Goal: Communication & Community: Answer question/provide support

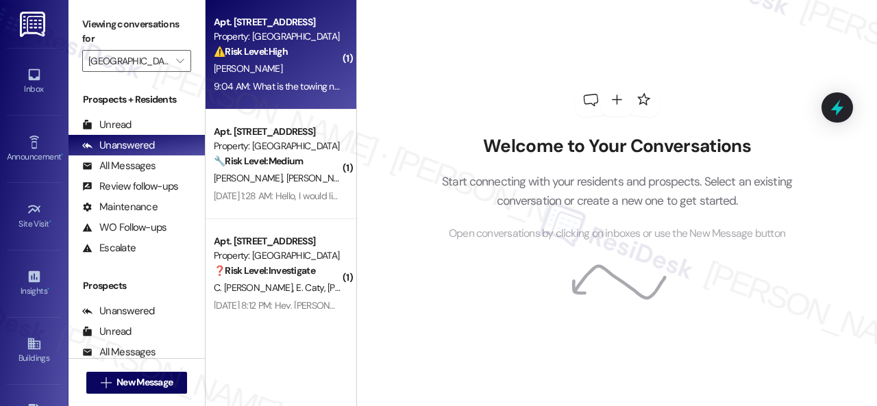
click at [306, 61] on div "[PERSON_NAME]" at bounding box center [277, 68] width 130 height 17
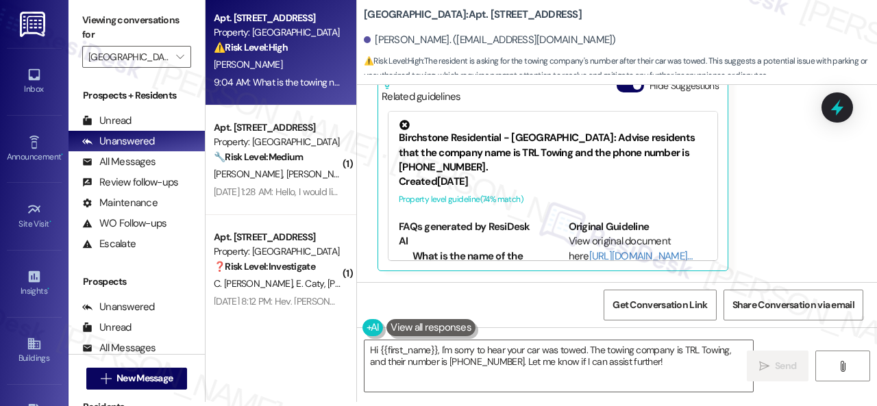
scroll to position [12406, 0]
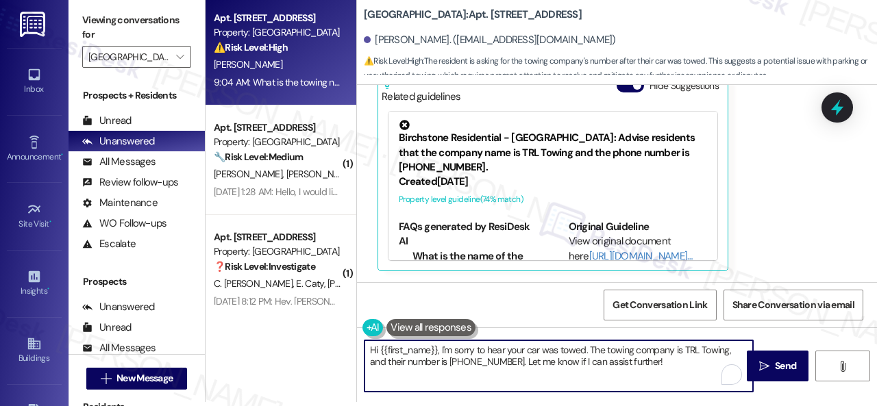
drag, startPoint x: 589, startPoint y: 352, endPoint x: 678, endPoint y: 349, distance: 89.8
click at [678, 349] on textarea "Hi {{first_name}}, I'm sorry to hear your car was towed. The towing company is …" at bounding box center [559, 366] width 389 height 51
drag, startPoint x: 676, startPoint y: 349, endPoint x: 410, endPoint y: 360, distance: 266.1
click at [410, 360] on textarea "Hi {{first_name}}, I'm sorry to hear your car was towed. Please call TRL Towing…" at bounding box center [559, 366] width 389 height 51
click at [676, 348] on textarea "Hi {{first_name}}, I'm sorry to hear your car was towed. Please call TRL Towing…" at bounding box center [559, 366] width 389 height 51
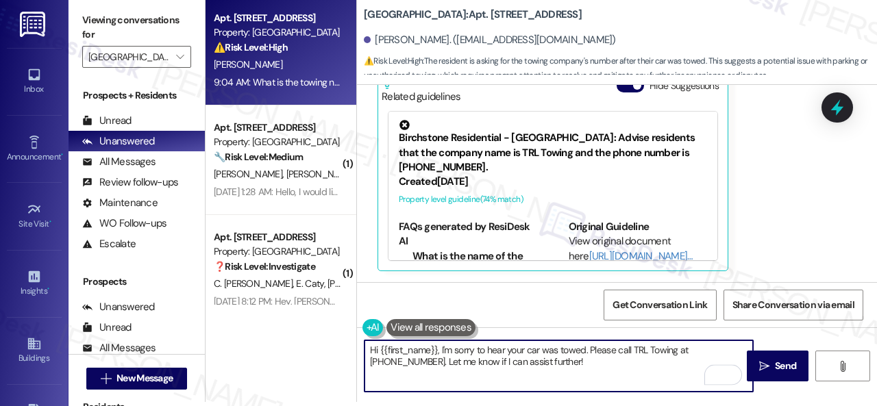
click at [393, 360] on textarea "Hi {{first_name}}, I'm sorry to hear your car was towed. Please call TRL Towing…" at bounding box center [559, 366] width 389 height 51
drag, startPoint x: 391, startPoint y: 361, endPoint x: 544, endPoint y: 360, distance: 153.5
click at [541, 360] on textarea "Hi {{first_name}}, I'm sorry to hear your car was towed. Please call TRL Towing…" at bounding box center [559, 366] width 389 height 51
type textarea "Hi {{first_name}}, I'm sorry to hear your car was towed. Please call TRL Towing…"
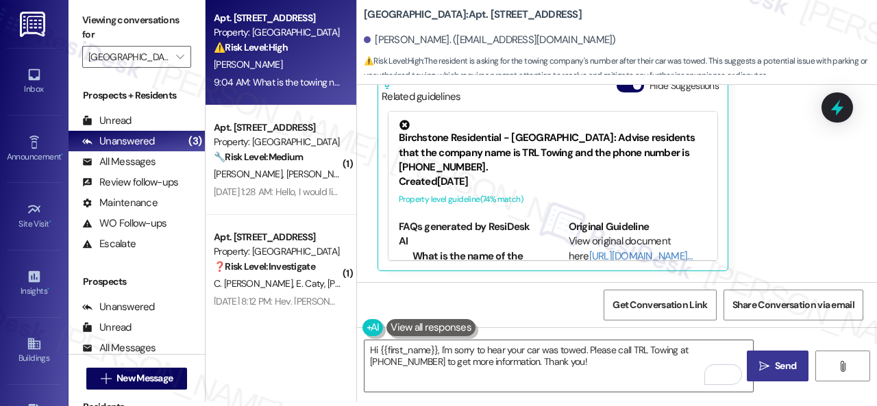
click at [775, 362] on span "Send" at bounding box center [785, 366] width 21 height 14
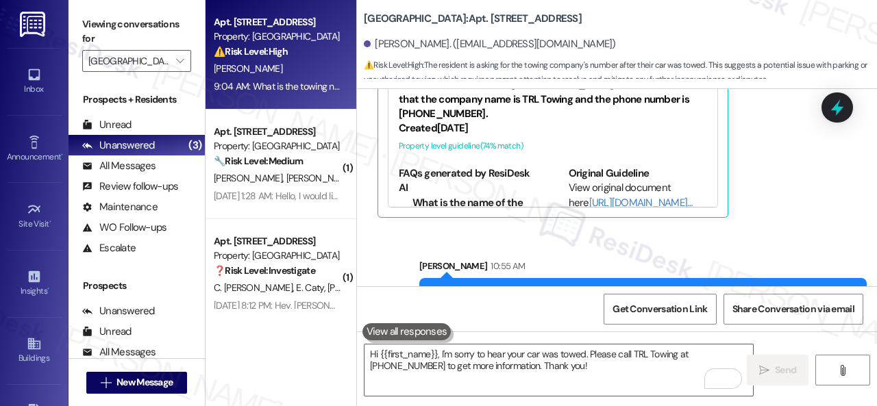
scroll to position [12406, 0]
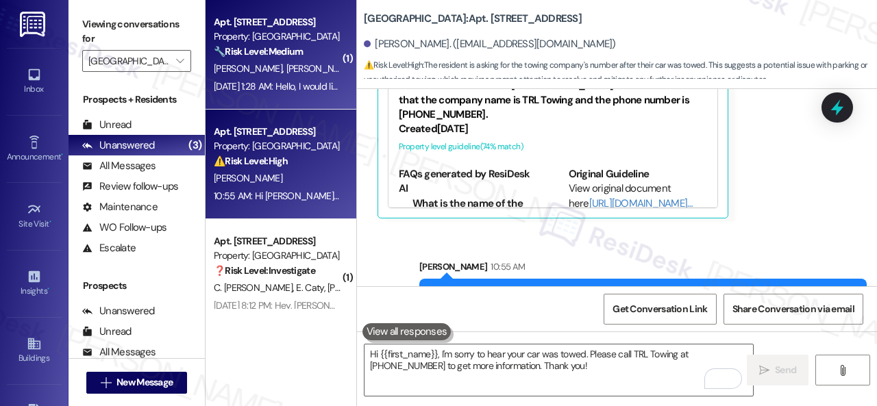
click at [327, 61] on div "[PERSON_NAME] [PERSON_NAME]" at bounding box center [277, 68] width 130 height 17
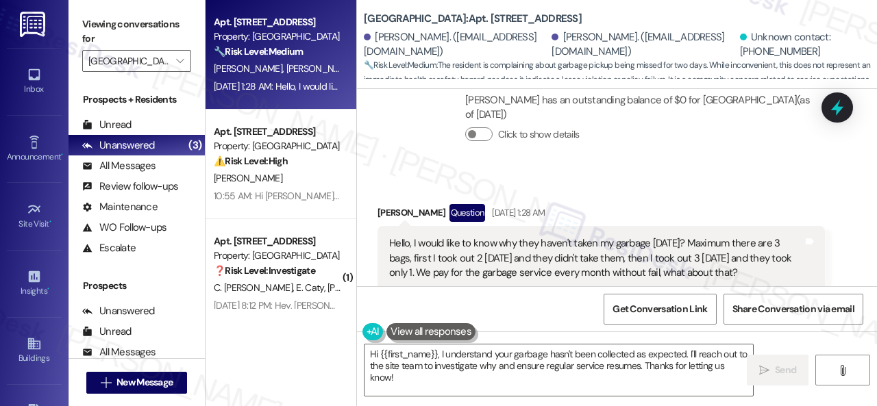
scroll to position [20858, 0]
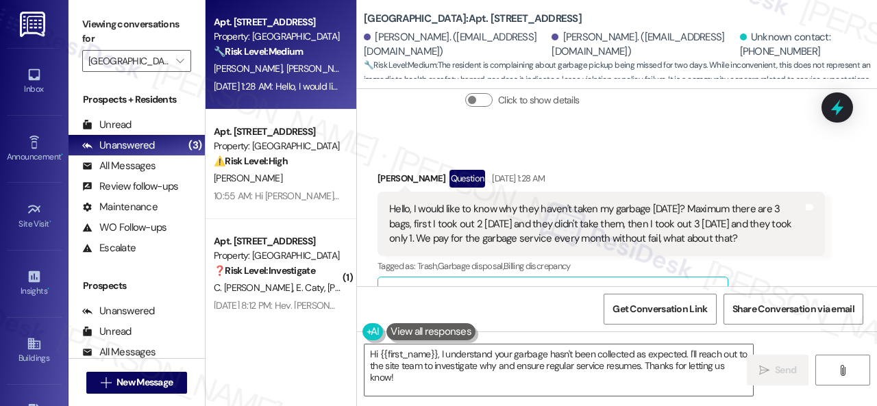
click at [533, 306] on div "Get Conversation Link Share Conversation via email" at bounding box center [617, 308] width 520 height 45
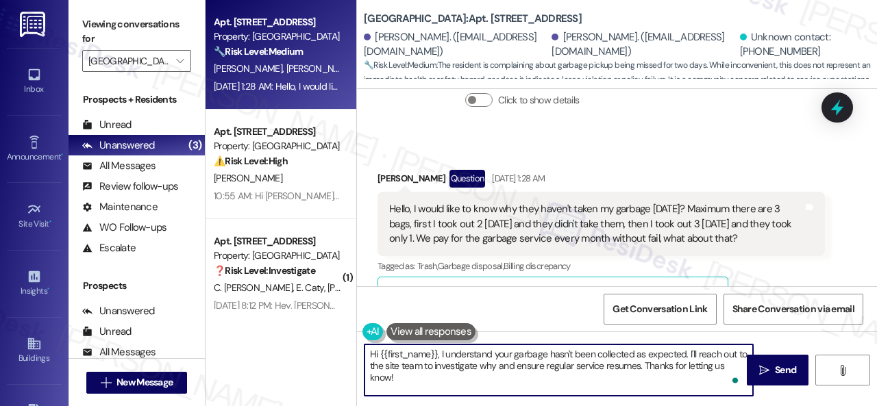
drag, startPoint x: 381, startPoint y: 352, endPoint x: 436, endPoint y: 354, distance: 54.9
click at [436, 354] on textarea "Hi {{first_name}}, I understand your garbage hasn't been collected as expected.…" at bounding box center [559, 370] width 389 height 51
click at [411, 352] on textarea "Hi [PERSON_NAME], I understand your garbage hasn't been collected as expected. …" at bounding box center [559, 370] width 389 height 51
paste textarea "apologize for the late reply. I was away for the weekend. Please don’t hesitate…"
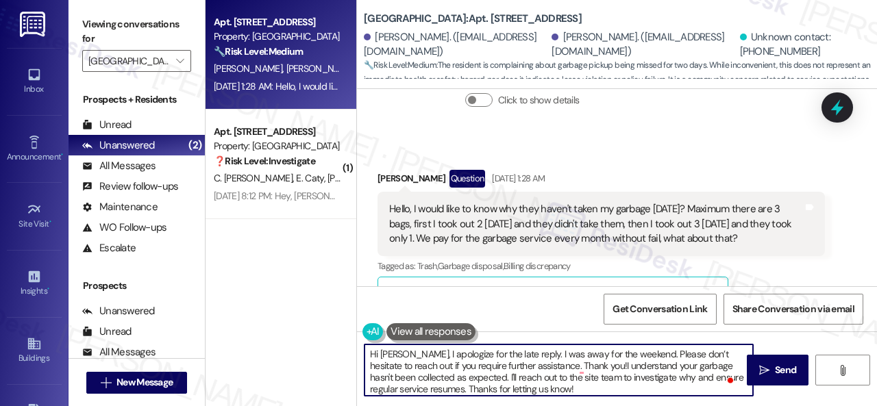
click at [533, 368] on textarea "Hi [PERSON_NAME], I apologize for the late reply. I was away for the weekend. P…" at bounding box center [559, 370] width 389 height 51
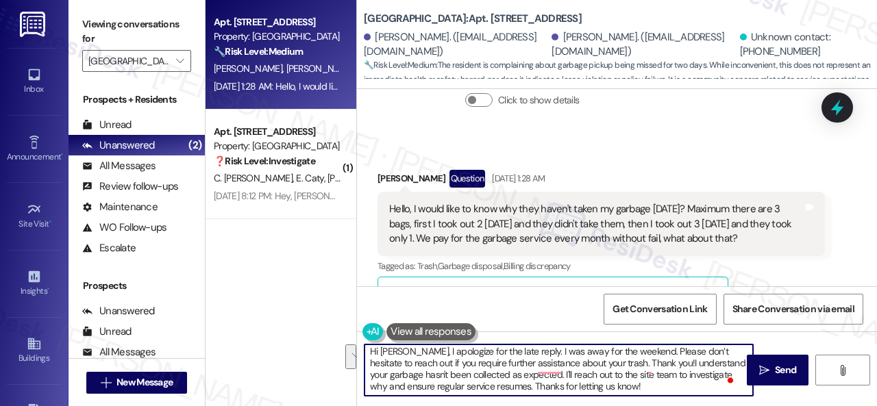
scroll to position [3, 0]
drag, startPoint x: 608, startPoint y: 362, endPoint x: 516, endPoint y: 385, distance: 94.7
click at [516, 385] on textarea "Hi [PERSON_NAME], I apologize for the late reply. I was away for the weekend. P…" at bounding box center [559, 370] width 389 height 51
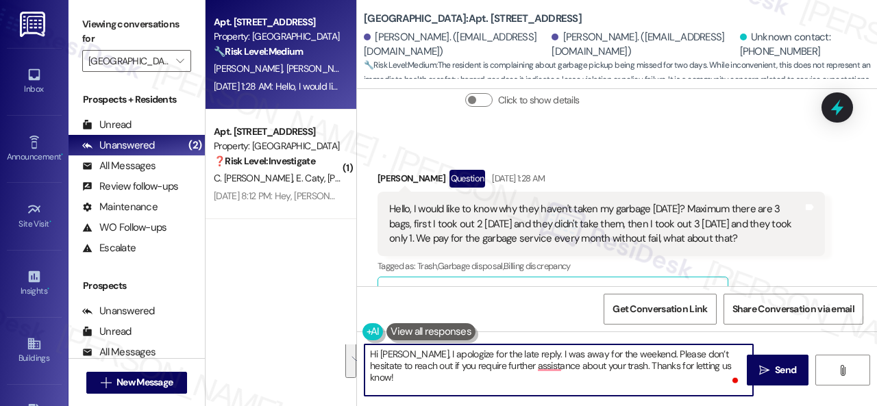
scroll to position [0, 0]
click at [684, 363] on textarea "Hi [PERSON_NAME], I apologize for the late reply. I was away for the weekend. P…" at bounding box center [559, 370] width 389 height 51
click at [550, 365] on textarea "Hi [PERSON_NAME], I apologize for the late reply. I was away for the weekend. P…" at bounding box center [559, 370] width 389 height 51
click at [718, 365] on textarea "Hi [PERSON_NAME], I apologize for the late reply. I was away for the weekend. P…" at bounding box center [559, 370] width 389 height 51
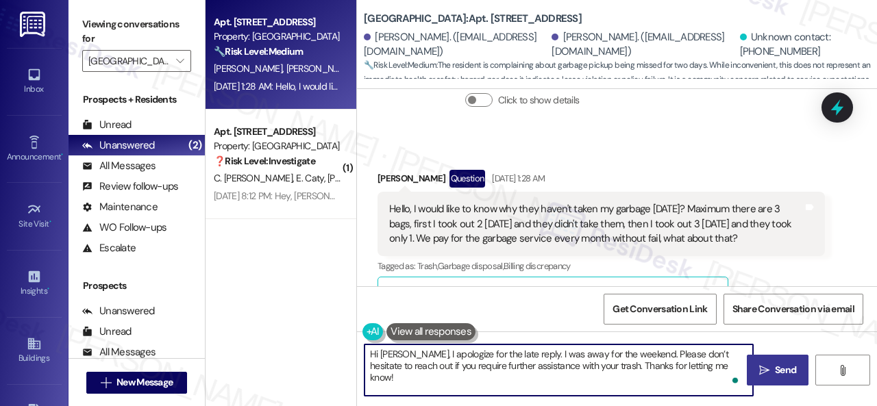
type textarea "Hi [PERSON_NAME], I apologize for the late reply. I was away for the weekend. P…"
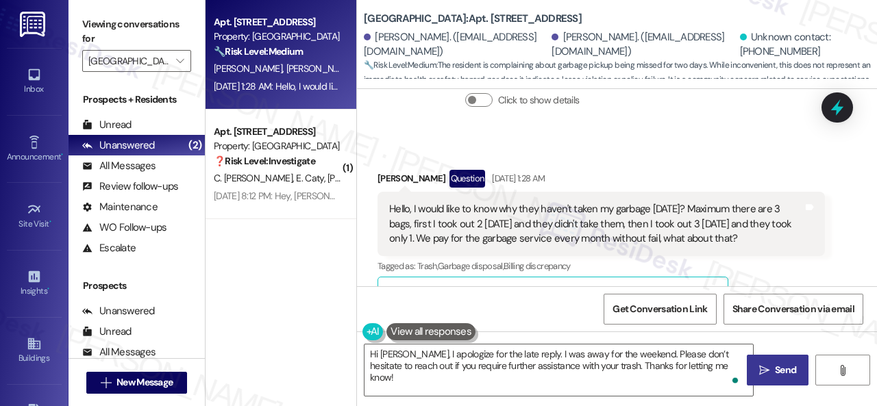
click at [775, 365] on span "Send" at bounding box center [785, 370] width 21 height 14
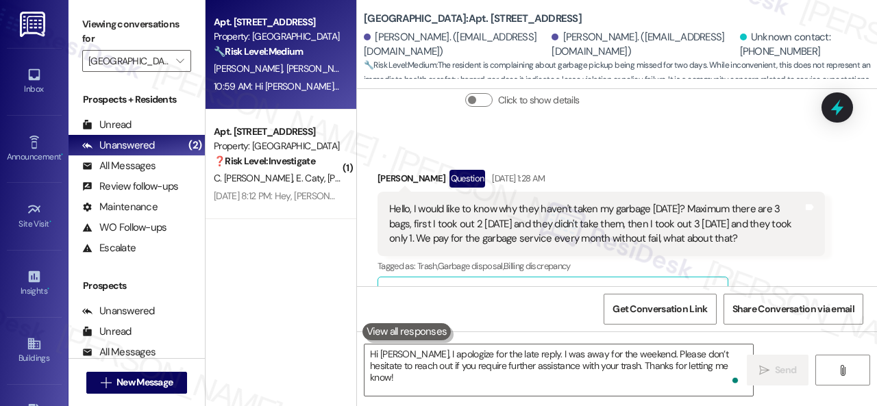
scroll to position [20994, 0]
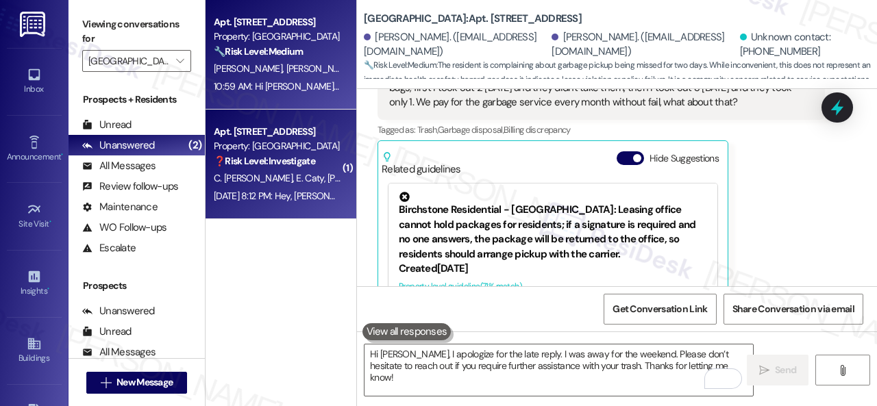
click at [321, 182] on div "C. [PERSON_NAME] [PERSON_NAME]" at bounding box center [277, 178] width 130 height 17
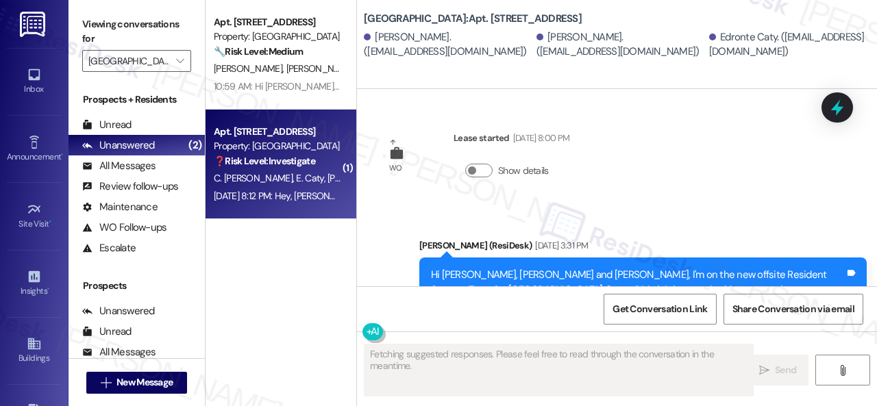
scroll to position [41188, 0]
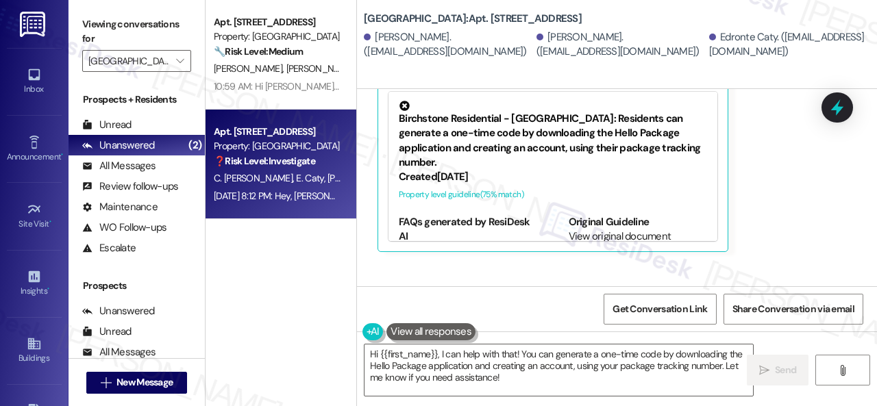
click at [413, 283] on div "Collections Status [DATE] at 2:25 AM [PERSON_NAME] has an outstanding balance o…" at bounding box center [601, 343] width 468 height 120
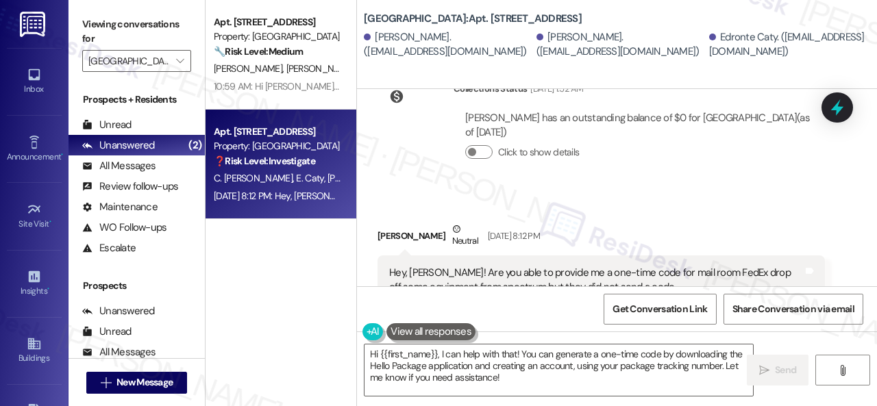
scroll to position [40846, 0]
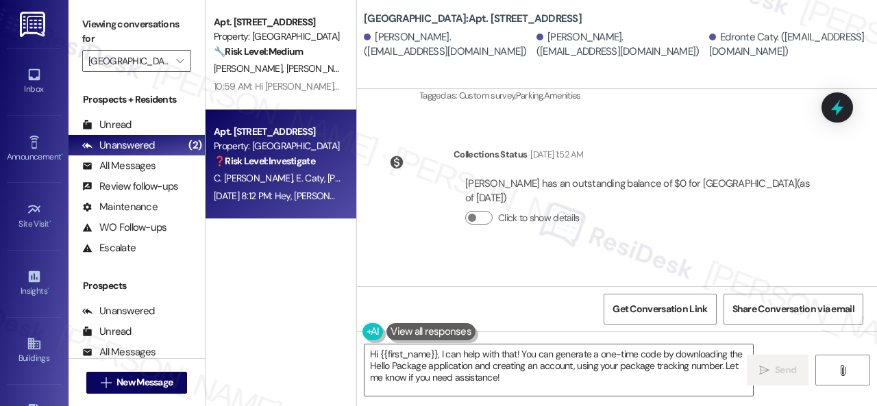
click at [672, 139] on div "Collections Status [DATE] 1:52 AM [PERSON_NAME] has an outstanding balance of $…" at bounding box center [601, 197] width 468 height 120
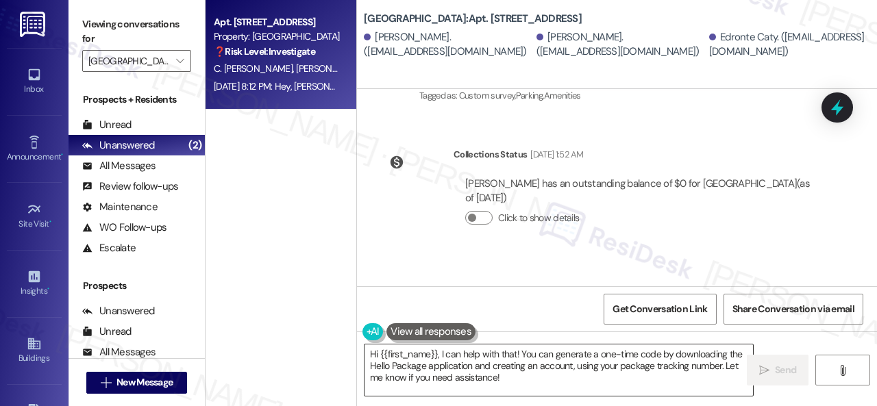
drag, startPoint x: 551, startPoint y: 357, endPoint x: 543, endPoint y: 360, distance: 8.7
click at [551, 357] on textarea "Hi {{first_name}}, I can help with that! You can generate a one-time code by do…" at bounding box center [559, 370] width 389 height 51
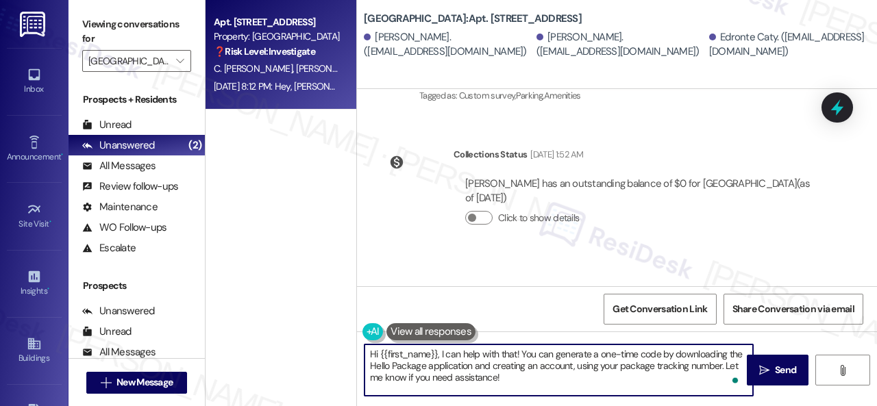
drag, startPoint x: 380, startPoint y: 354, endPoint x: 436, endPoint y: 353, distance: 56.2
click at [436, 353] on textarea "Hi {{first_name}}, I can help with that! You can generate a one-time code by do…" at bounding box center [559, 370] width 389 height 51
drag, startPoint x: 409, startPoint y: 356, endPoint x: 487, endPoint y: 380, distance: 81.3
click at [487, 380] on textarea "Hi [PERSON_NAME], I can help with that! You can generate a one-time code by dow…" at bounding box center [559, 370] width 389 height 51
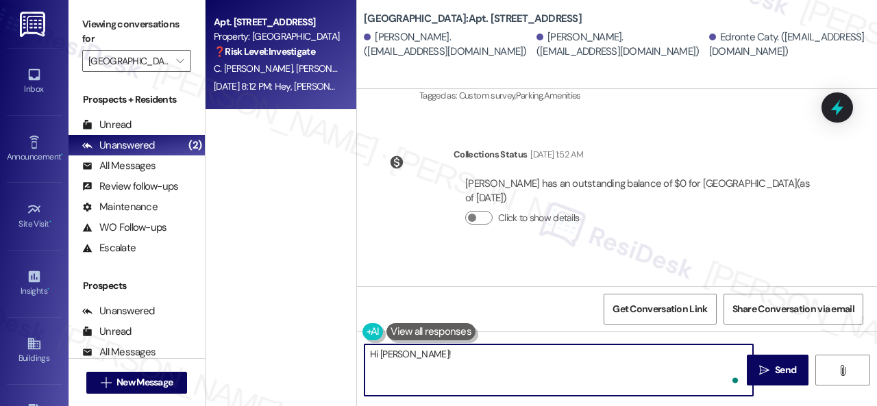
paste textarea "I apologize for the late reply. I was away for the weekend."
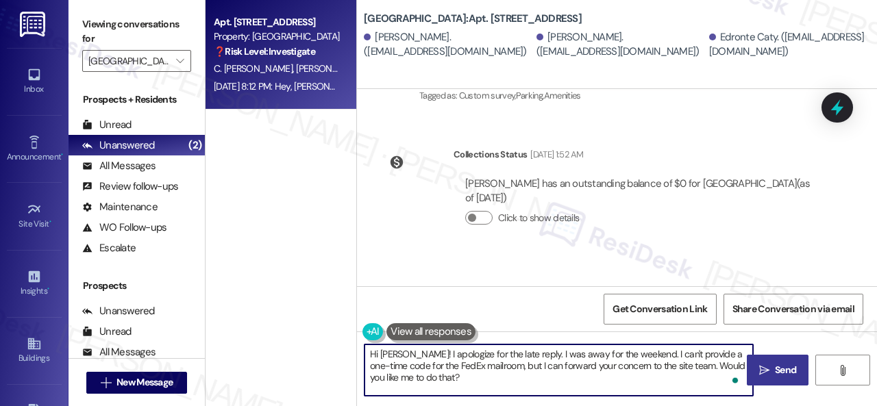
type textarea "Hi [PERSON_NAME]! I apologize for the late reply. I was away for the weekend. I…"
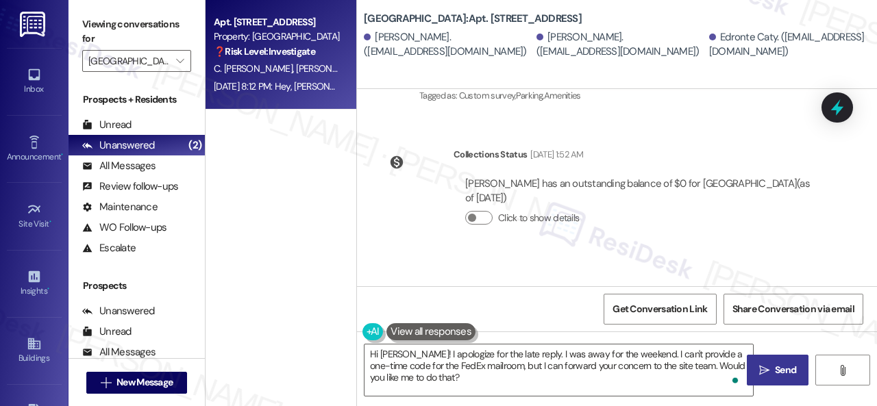
click at [761, 375] on icon "" at bounding box center [764, 370] width 10 height 11
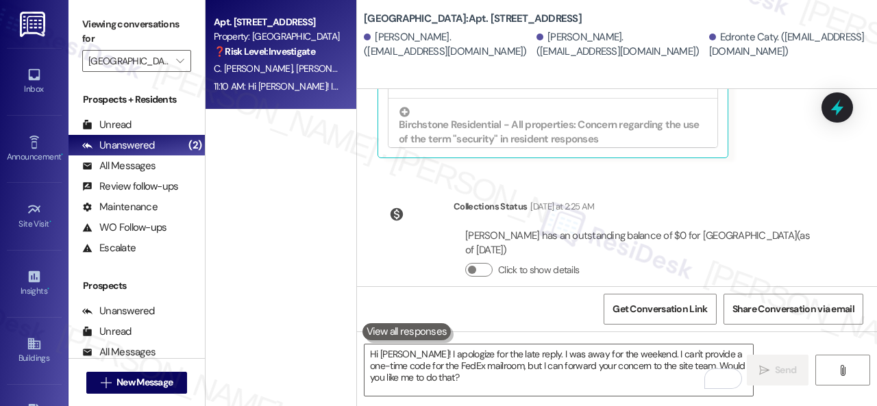
scroll to position [41313, 0]
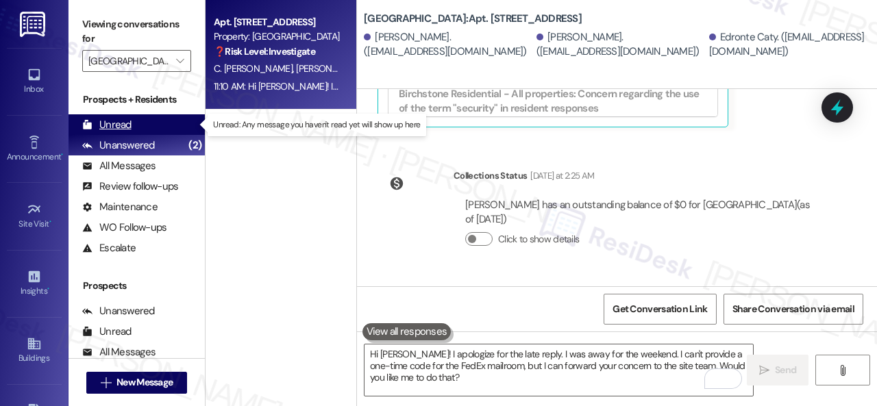
click at [110, 122] on div "Unread" at bounding box center [106, 125] width 49 height 14
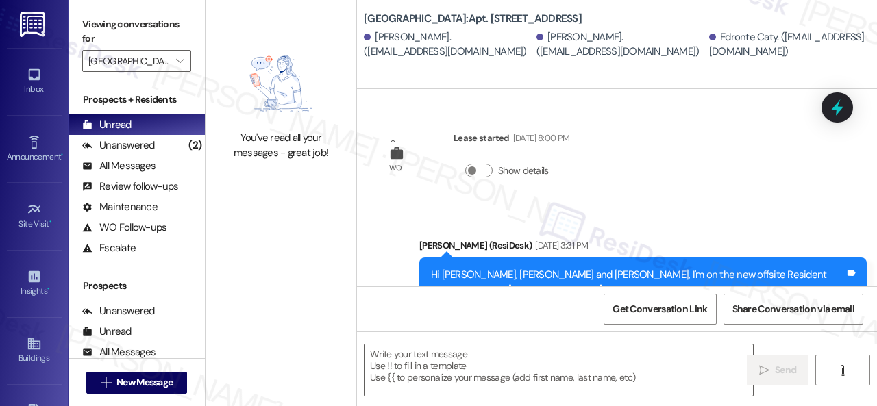
scroll to position [41334, 0]
